Goal: Task Accomplishment & Management: Manage account settings

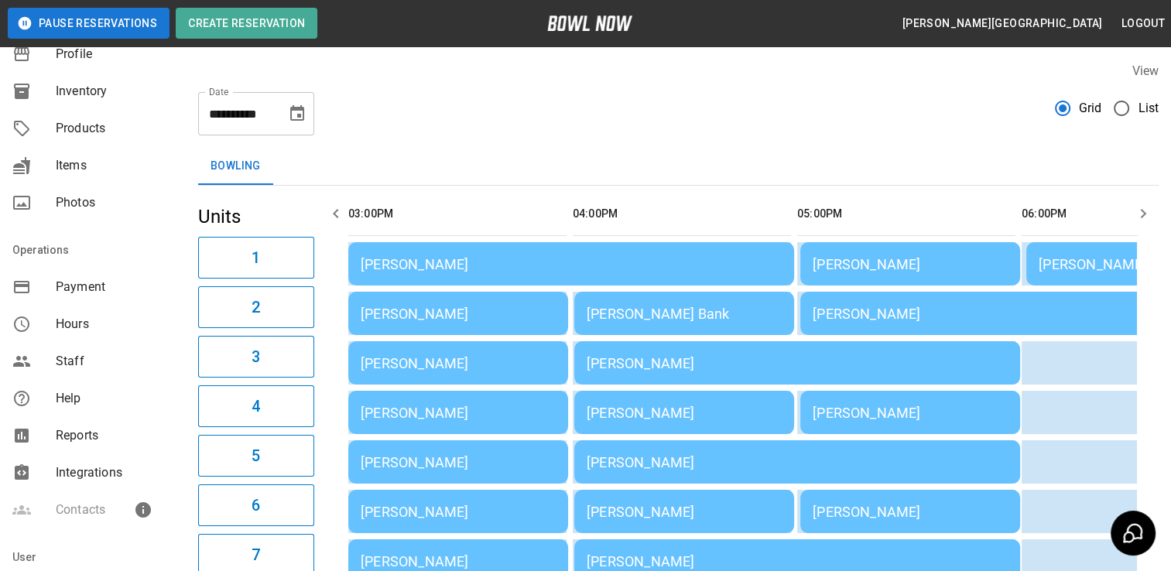
scroll to position [146, 0]
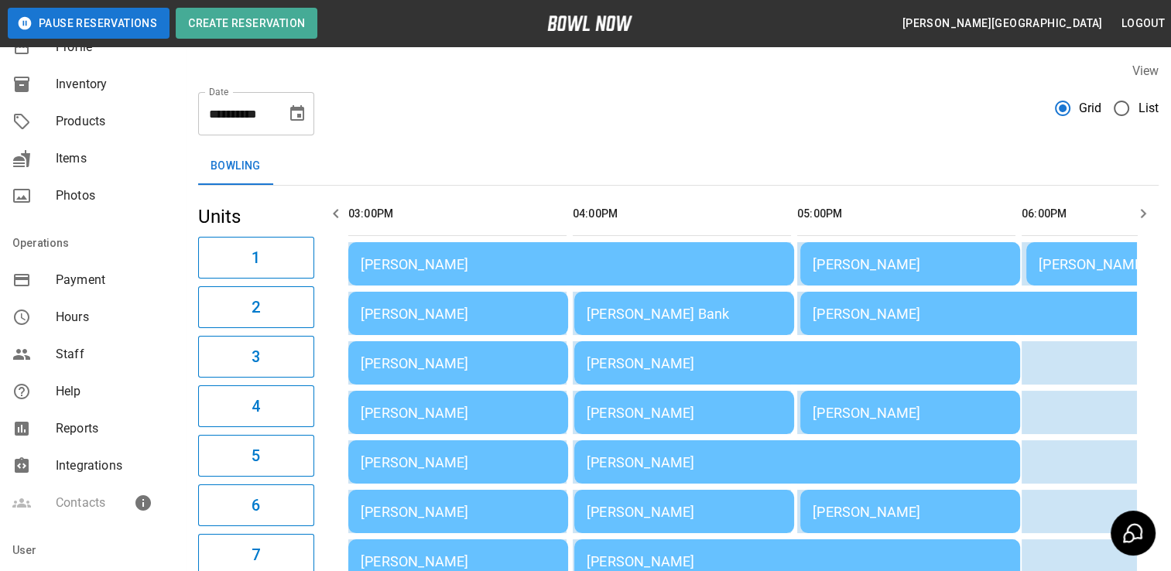
click at [97, 429] on span "Reports" at bounding box center [115, 429] width 118 height 19
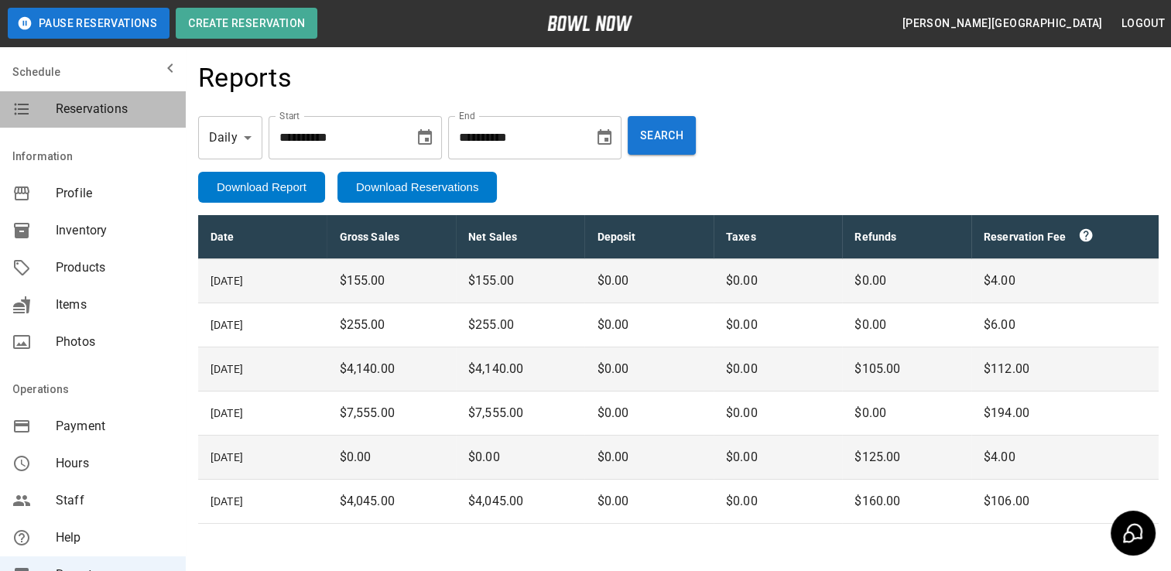
click at [103, 101] on span "Reservations" at bounding box center [115, 109] width 118 height 19
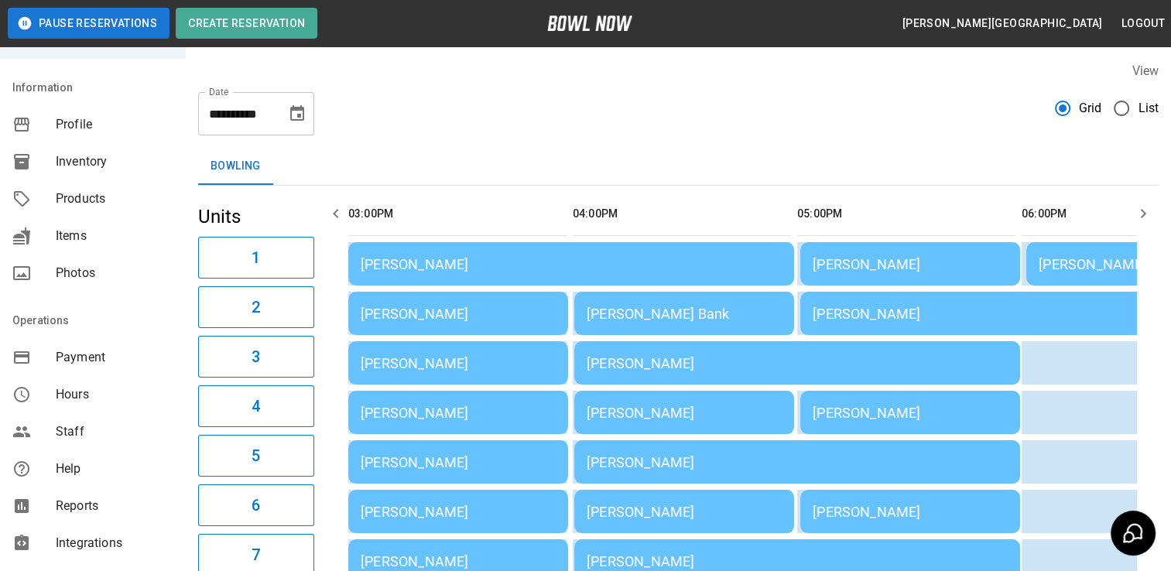
scroll to position [137, 0]
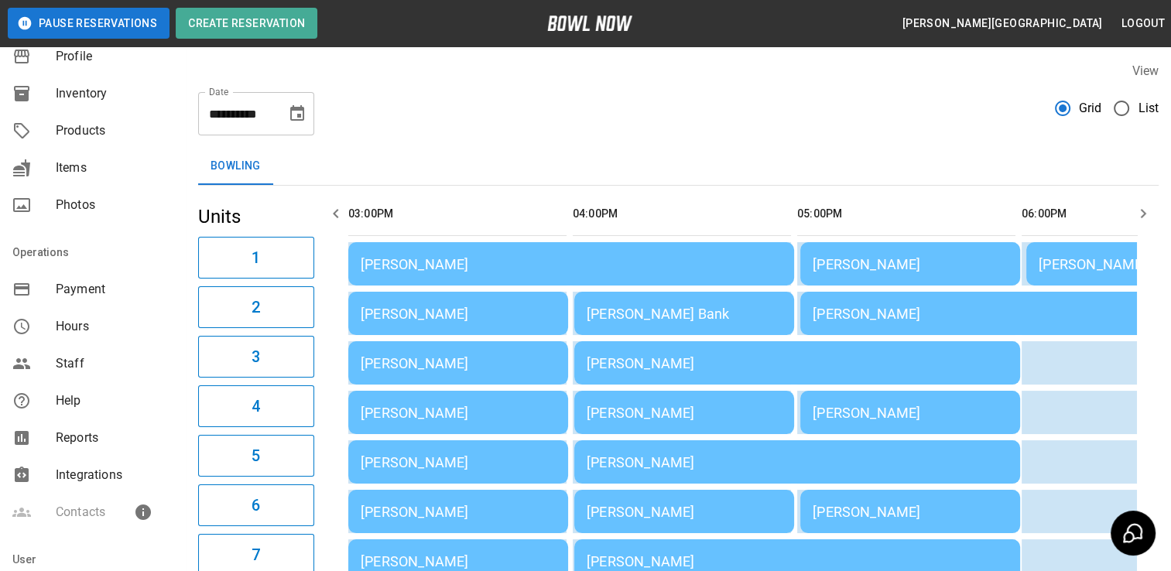
click at [70, 446] on span "Reports" at bounding box center [115, 438] width 118 height 19
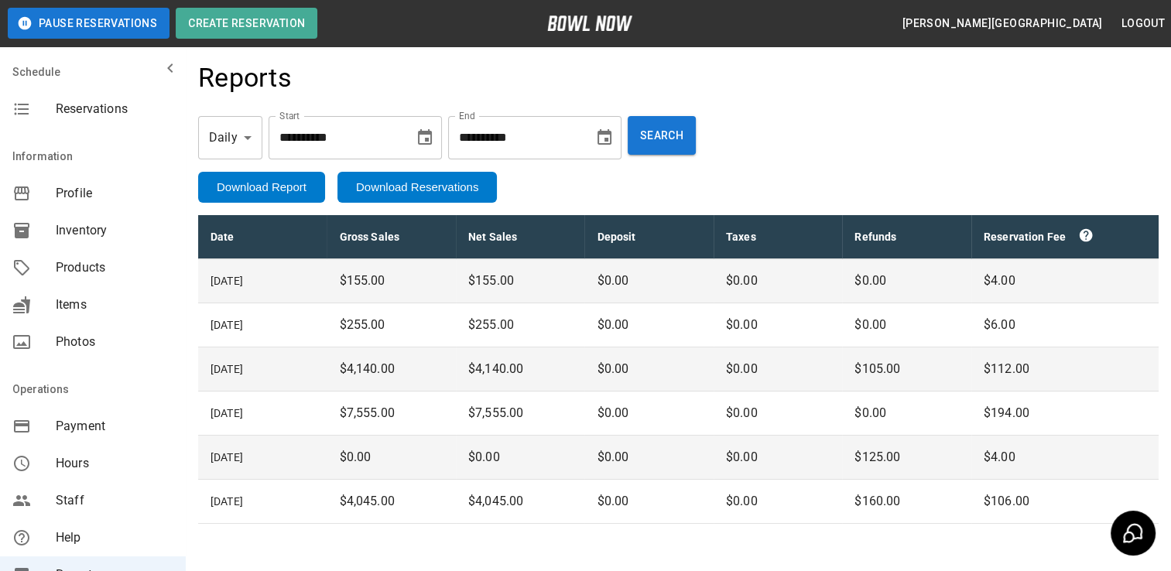
click at [85, 118] on span "Reservations" at bounding box center [115, 109] width 118 height 19
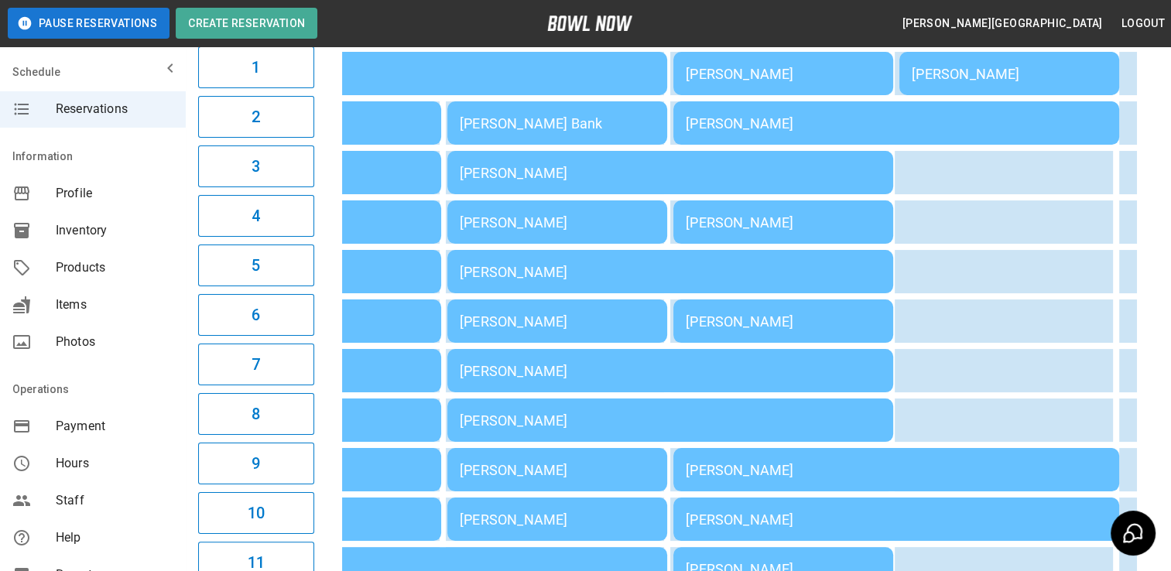
scroll to position [0, 166]
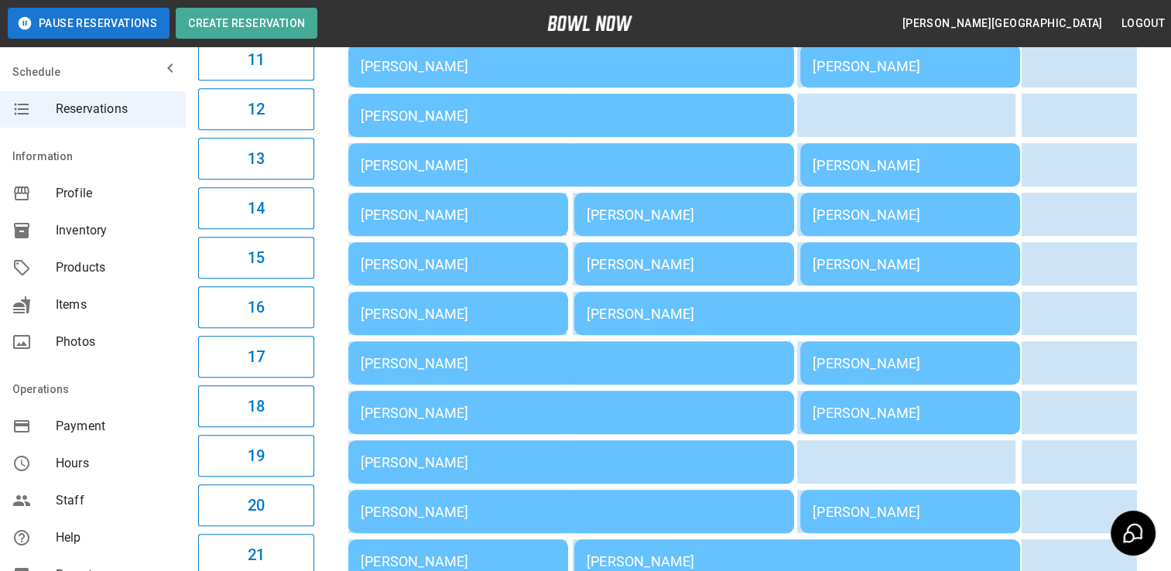
click at [934, 419] on div "[PERSON_NAME]" at bounding box center [910, 413] width 195 height 16
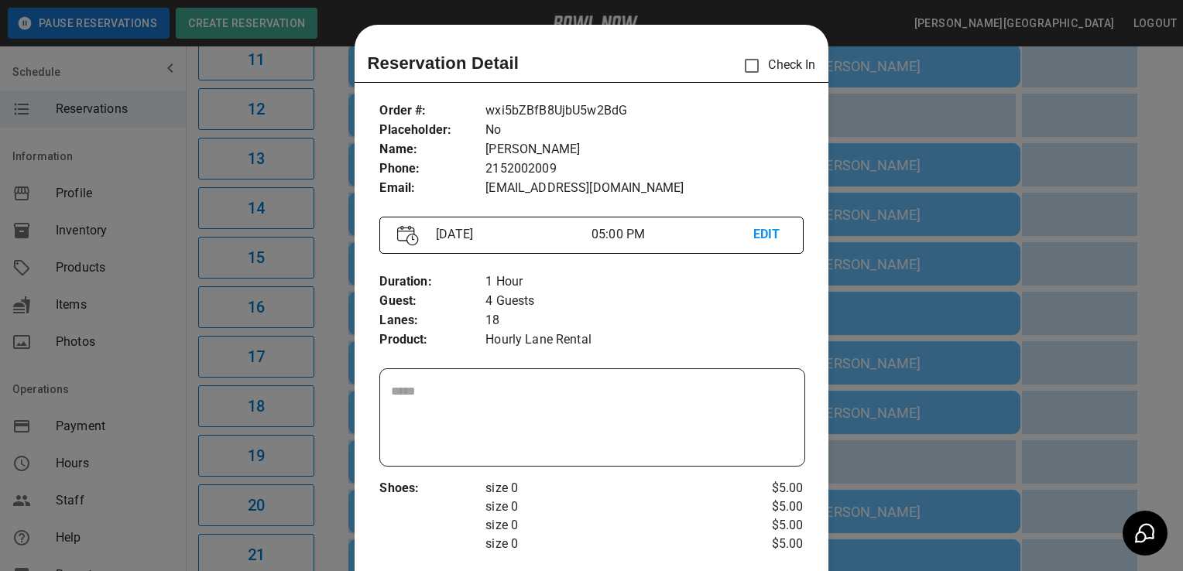
click at [684, 397] on textarea at bounding box center [592, 417] width 402 height 71
click at [1093, 443] on div at bounding box center [591, 285] width 1183 height 571
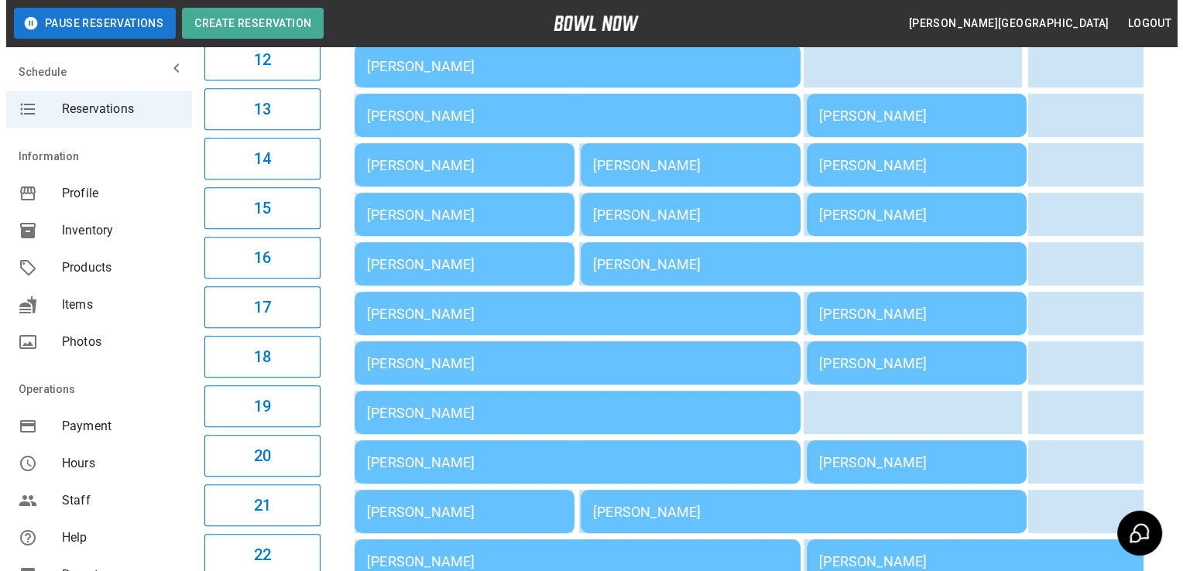
scroll to position [743, 0]
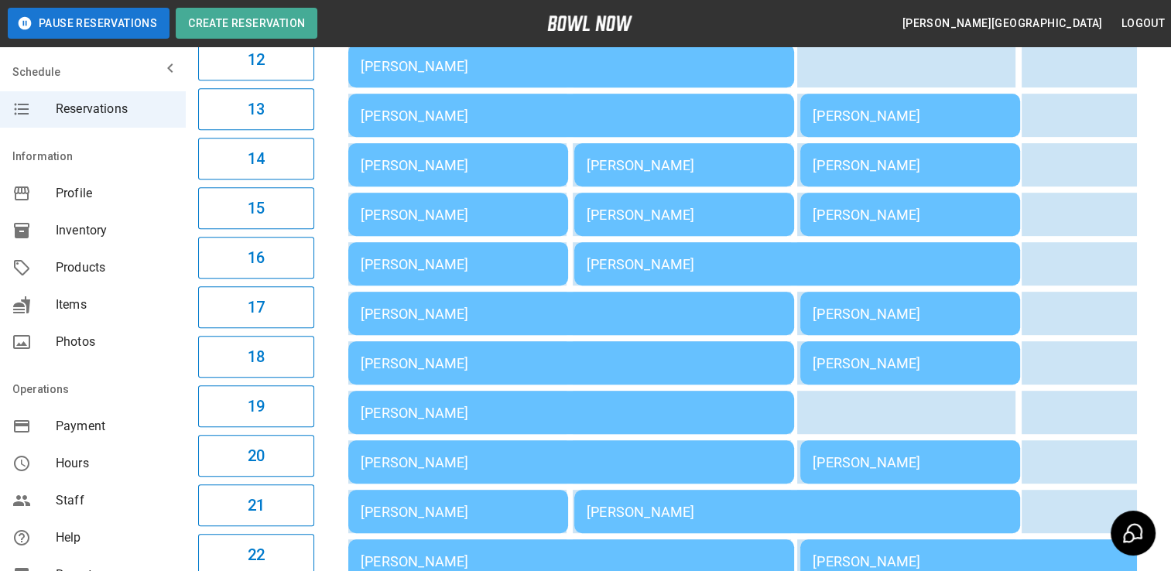
click at [945, 215] on div "[PERSON_NAME]" at bounding box center [910, 215] width 195 height 16
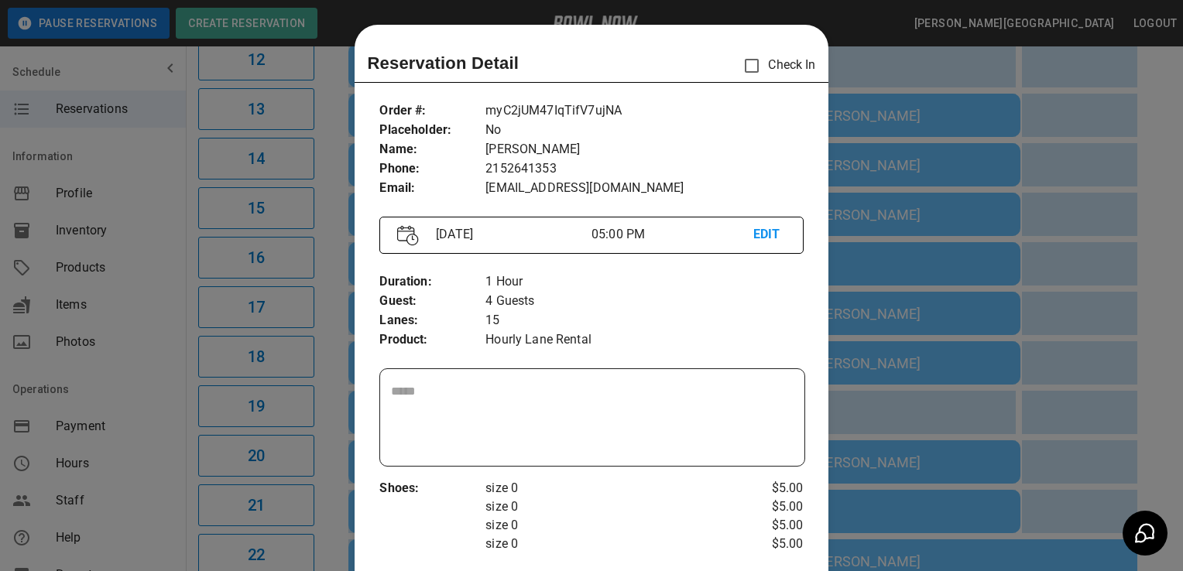
scroll to position [25, 0]
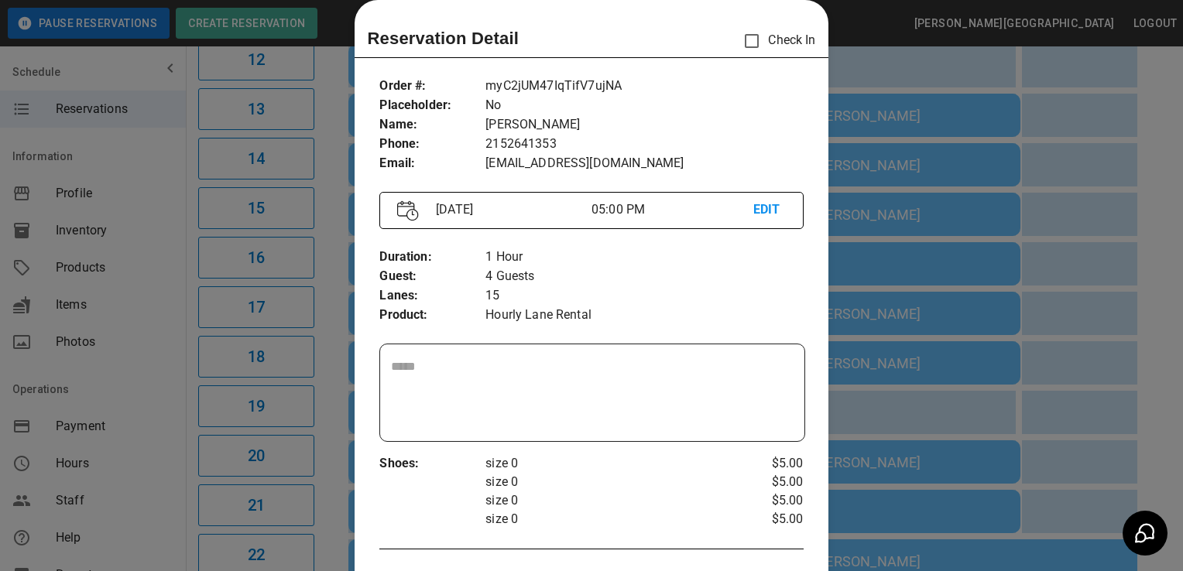
click at [762, 211] on p "EDIT" at bounding box center [769, 210] width 33 height 19
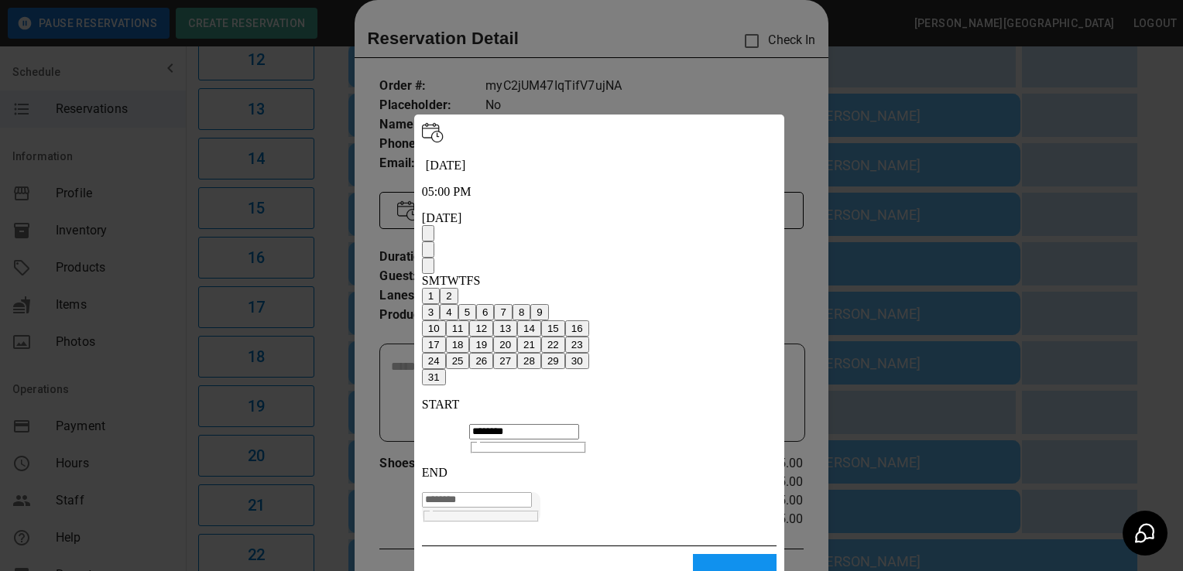
click at [722, 91] on div at bounding box center [591, 285] width 1183 height 571
click at [440, 571] on p "CANCEL" at bounding box center [558, 578] width 272 height 11
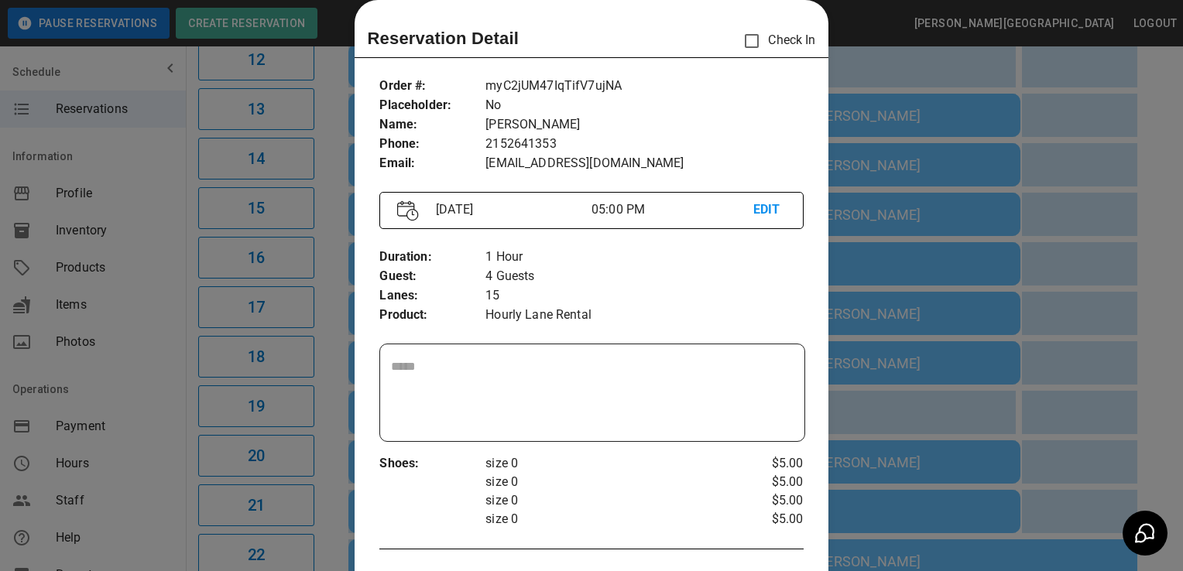
click at [1078, 322] on div at bounding box center [591, 285] width 1183 height 571
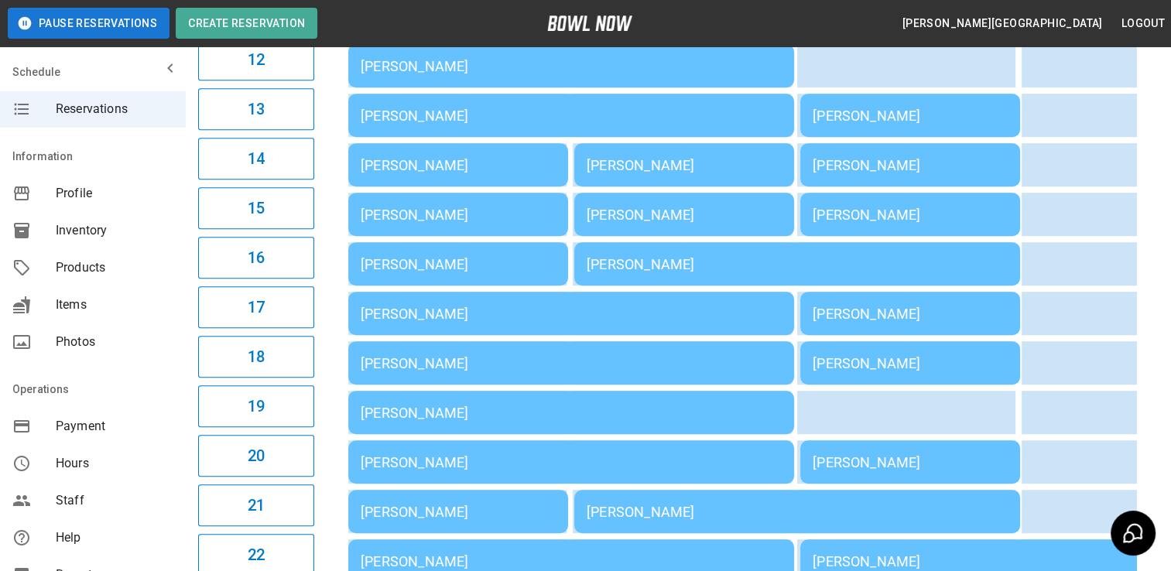
click at [934, 225] on td "[PERSON_NAME]" at bounding box center [911, 214] width 220 height 43
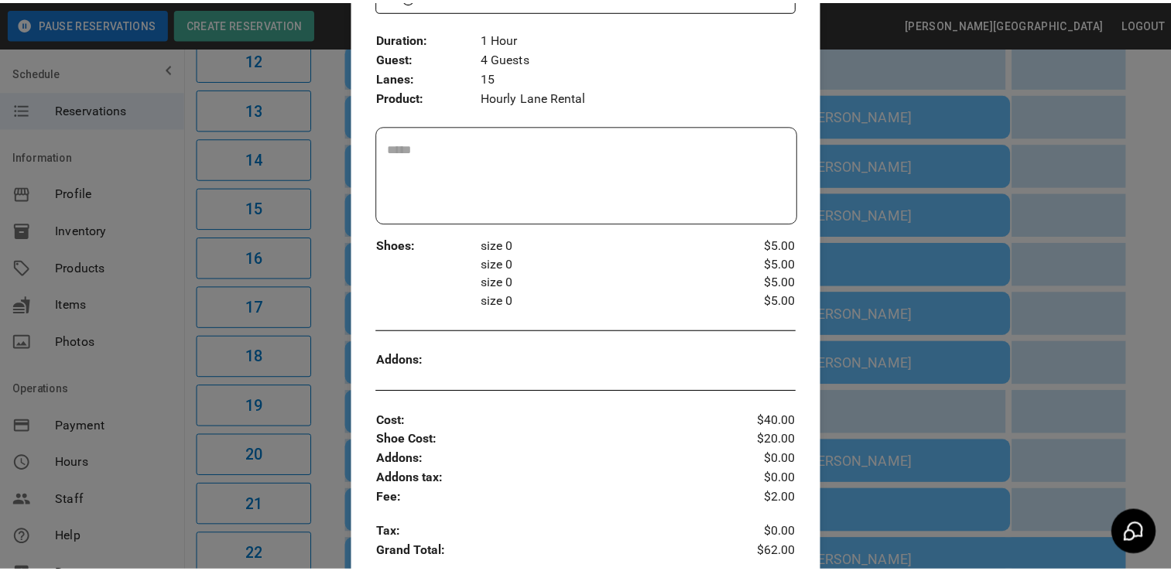
scroll to position [0, 0]
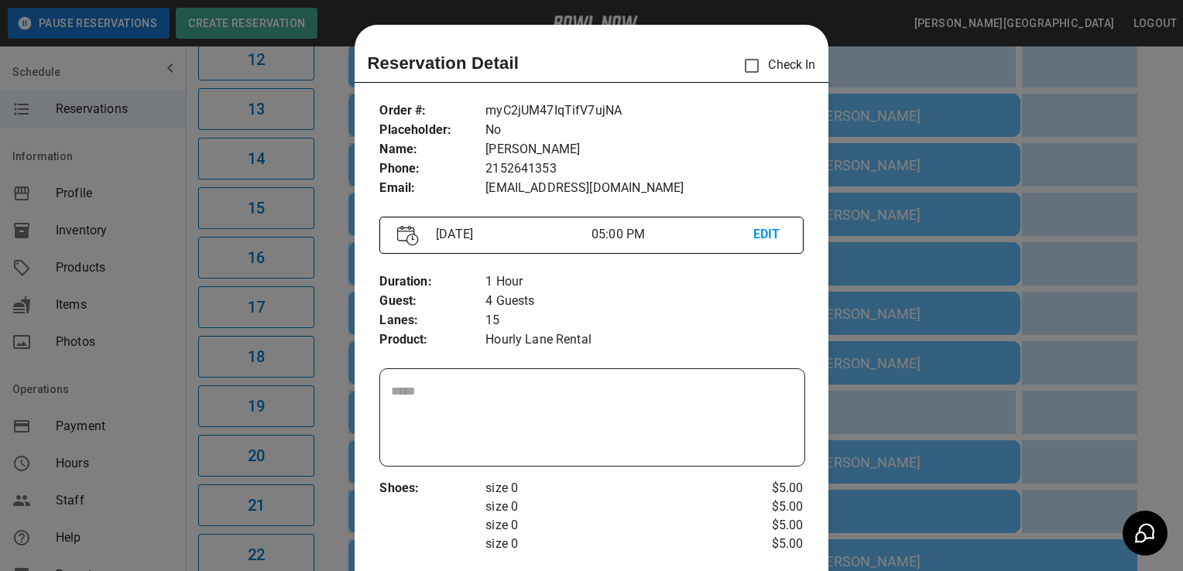
click at [1081, 260] on div at bounding box center [591, 285] width 1183 height 571
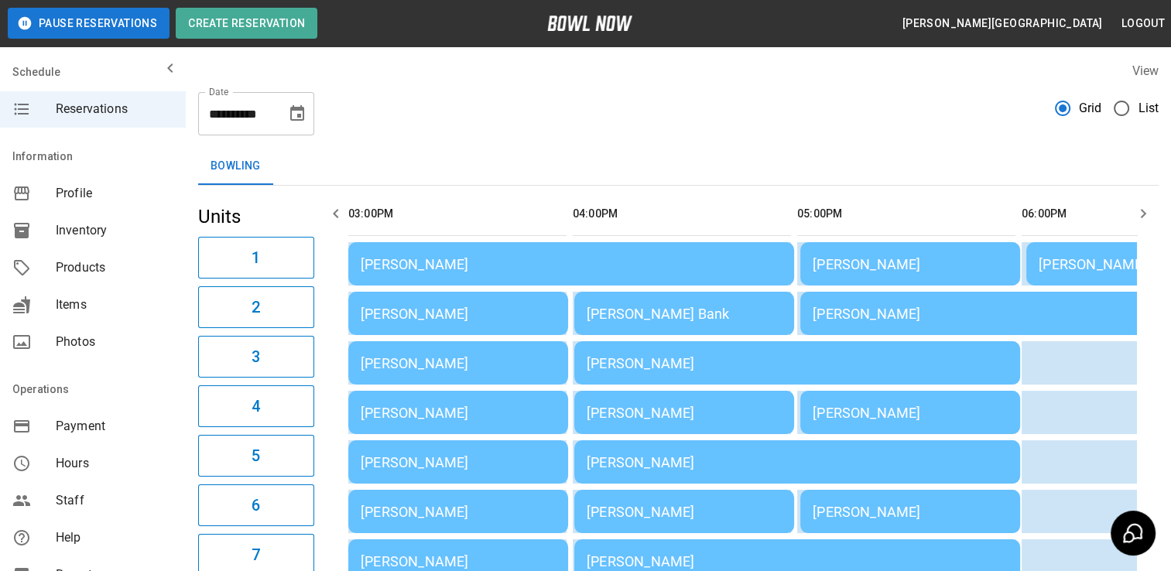
click at [94, 112] on span "Reservations" at bounding box center [115, 109] width 118 height 19
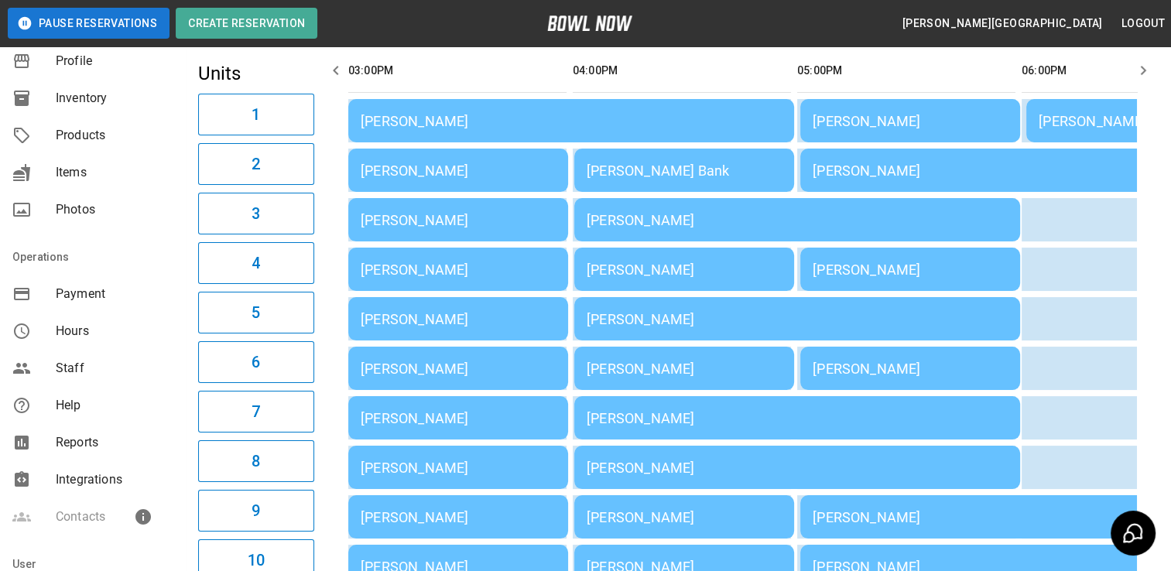
scroll to position [144, 0]
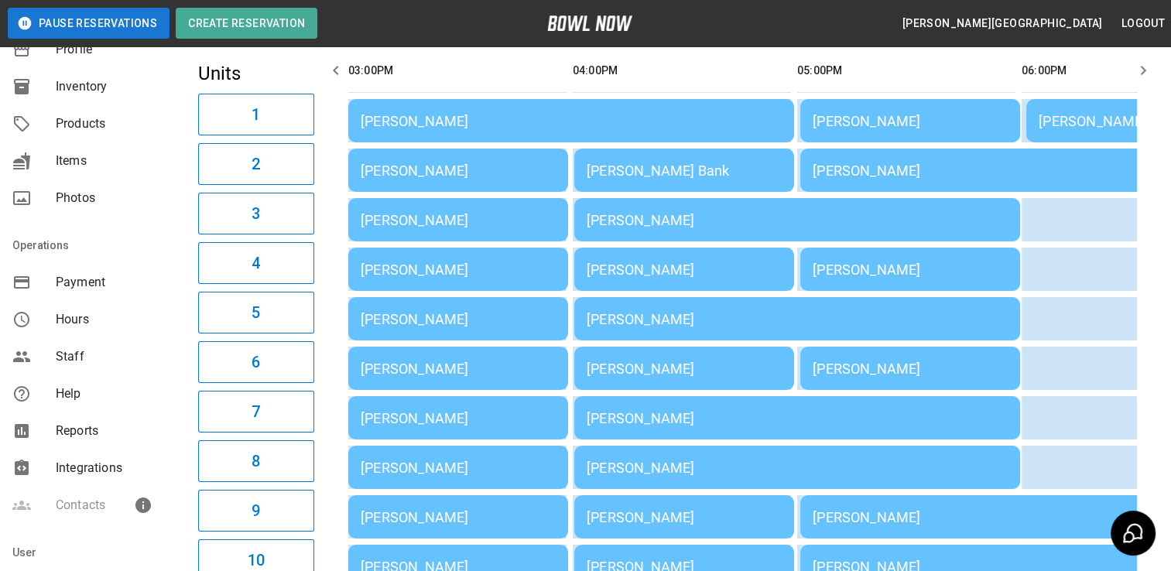
click at [111, 434] on span "Reports" at bounding box center [115, 431] width 118 height 19
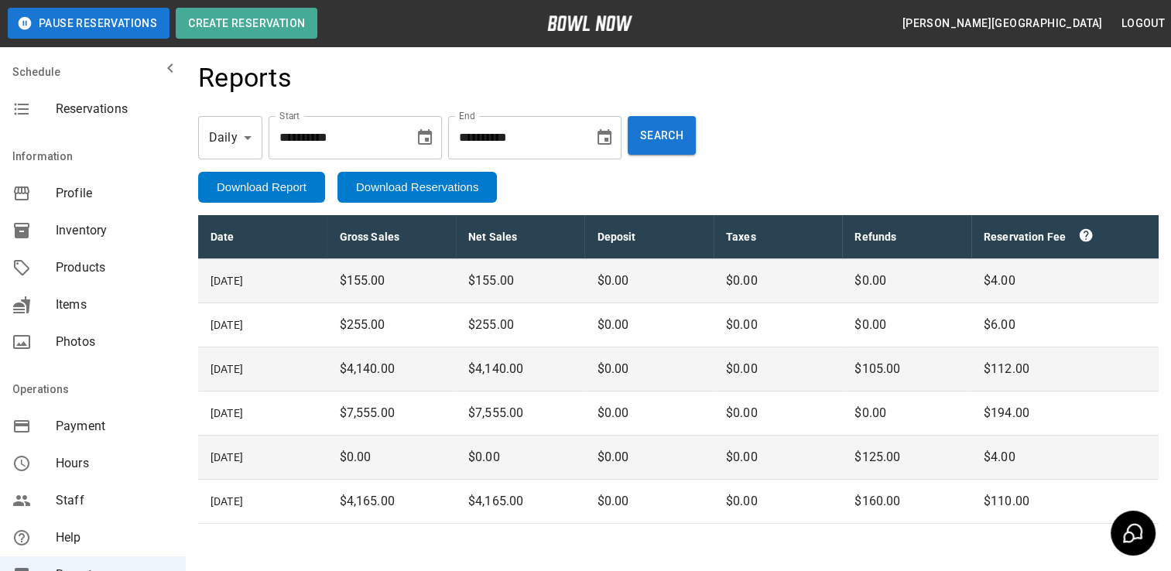
click at [890, 460] on p "$125.00" at bounding box center [907, 457] width 104 height 19
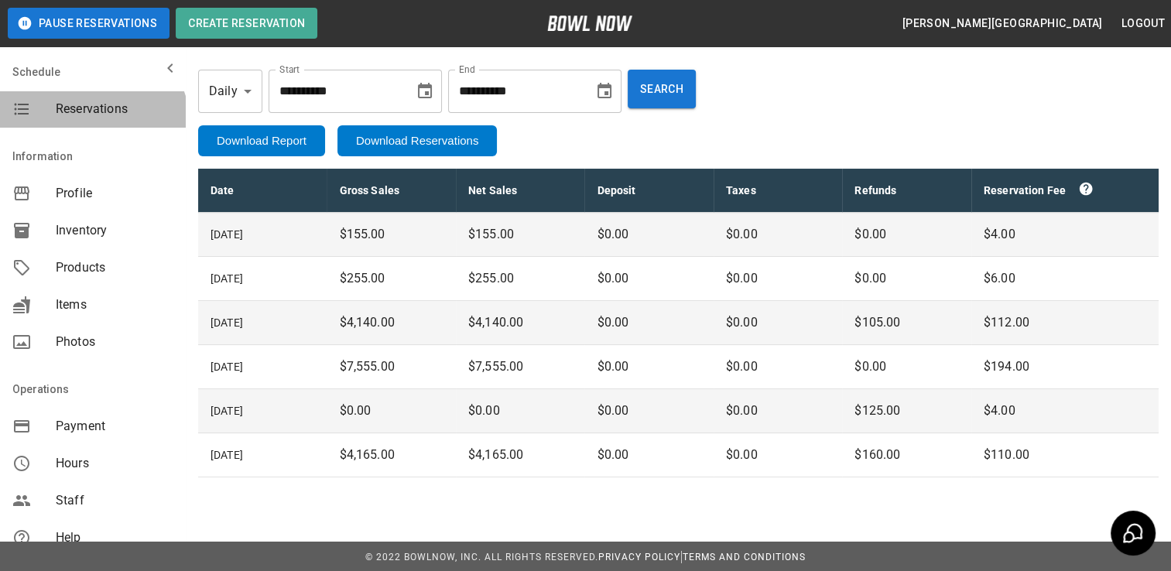
click at [91, 126] on div "Reservations" at bounding box center [93, 109] width 186 height 37
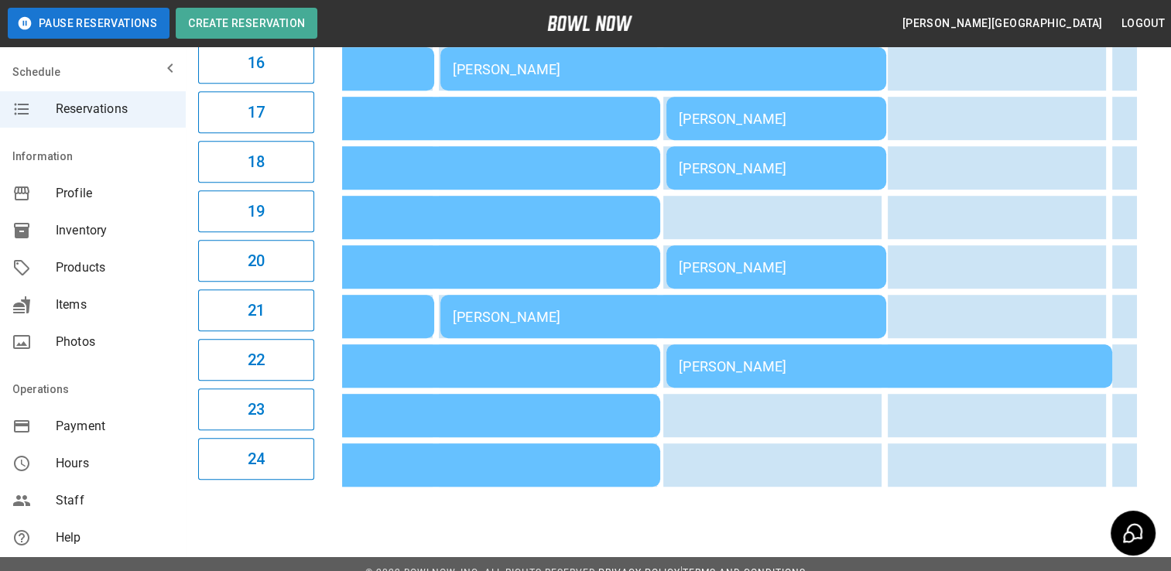
scroll to position [0, 118]
